Goal: Navigation & Orientation: Understand site structure

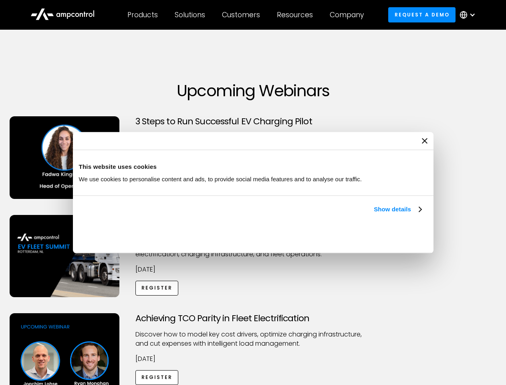
click at [374, 214] on link "Show details" at bounding box center [397, 209] width 47 height 10
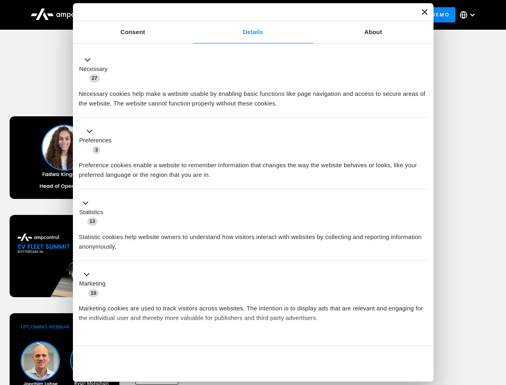
click at [422, 108] on div "Necessary cookies help make a website usable by enabling basic functions like p…" at bounding box center [253, 95] width 349 height 25
click at [497, 323] on div "Achieving TCO Parity in Fleet Electrification Discover how to model key cost dr…" at bounding box center [253, 376] width 503 height 126
click at [246, 15] on div "Customers" at bounding box center [241, 14] width 38 height 9
click at [142, 15] on div "Products" at bounding box center [142, 14] width 30 height 9
click at [190, 15] on div "Solutions" at bounding box center [190, 14] width 30 height 9
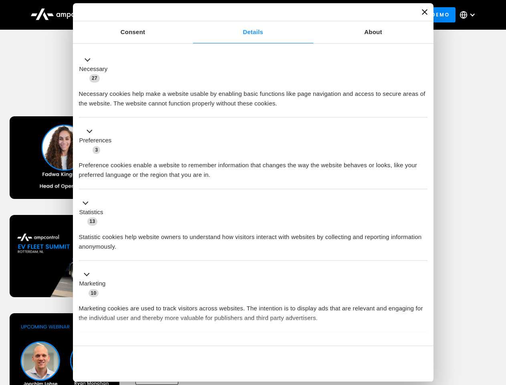
click at [242, 15] on div "Customers" at bounding box center [241, 14] width 38 height 9
click at [297, 15] on div "Resources" at bounding box center [295, 14] width 36 height 9
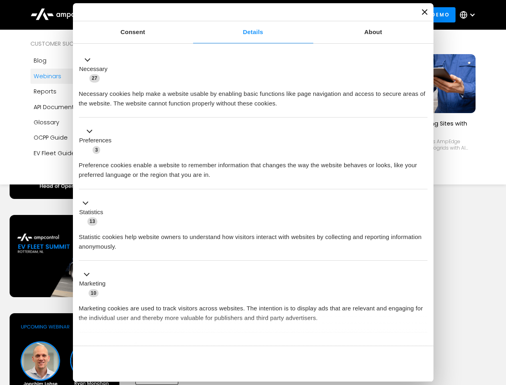
click at [349, 15] on div "Company" at bounding box center [347, 14] width 34 height 9
